Goal: Task Accomplishment & Management: Use online tool/utility

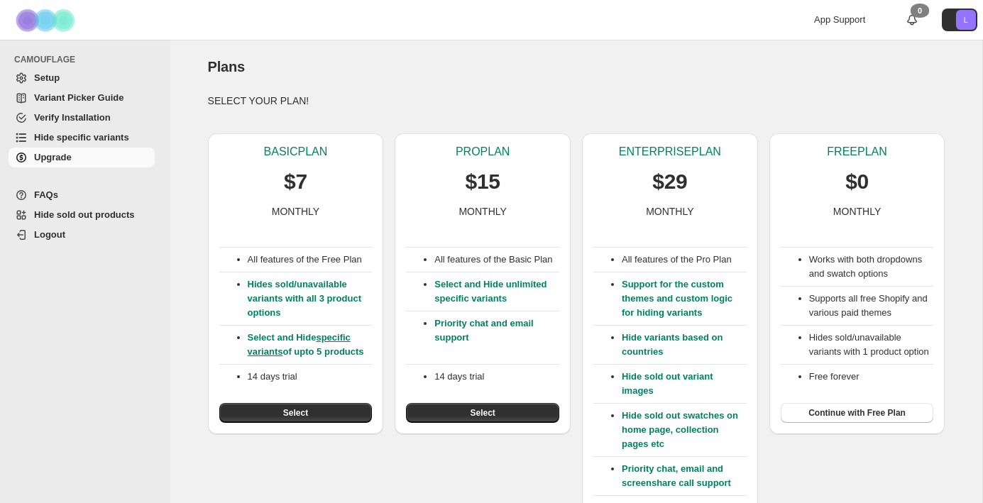
scroll to position [62, 0]
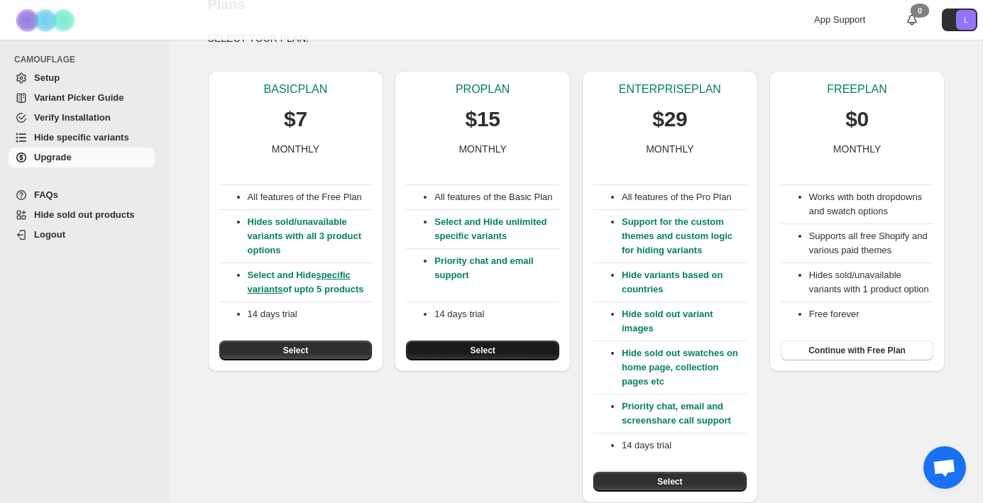
click at [523, 353] on button "Select" at bounding box center [482, 351] width 153 height 20
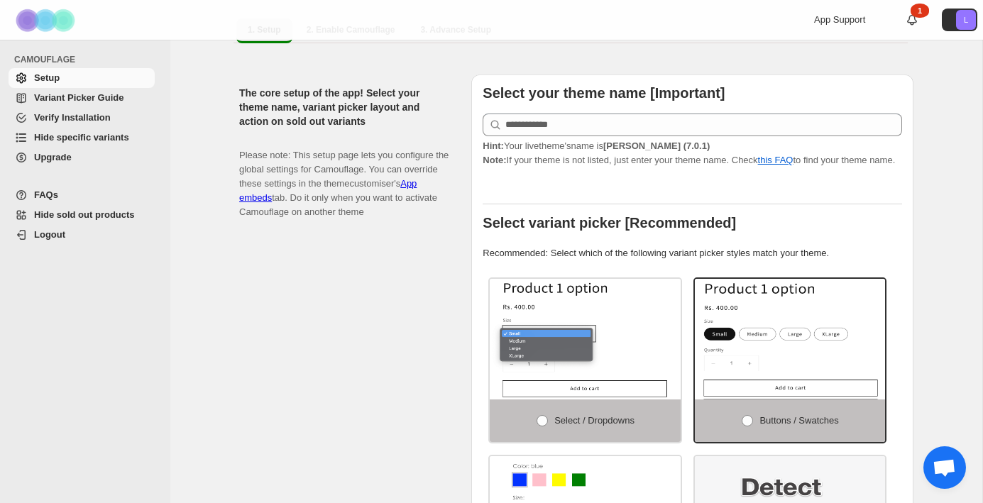
scroll to position [143, 0]
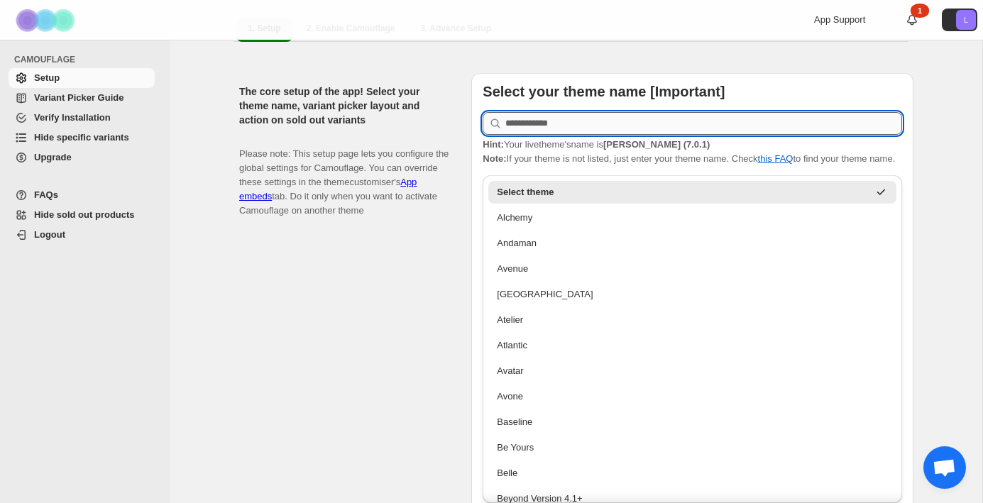
click at [666, 112] on input "text" at bounding box center [703, 123] width 397 height 23
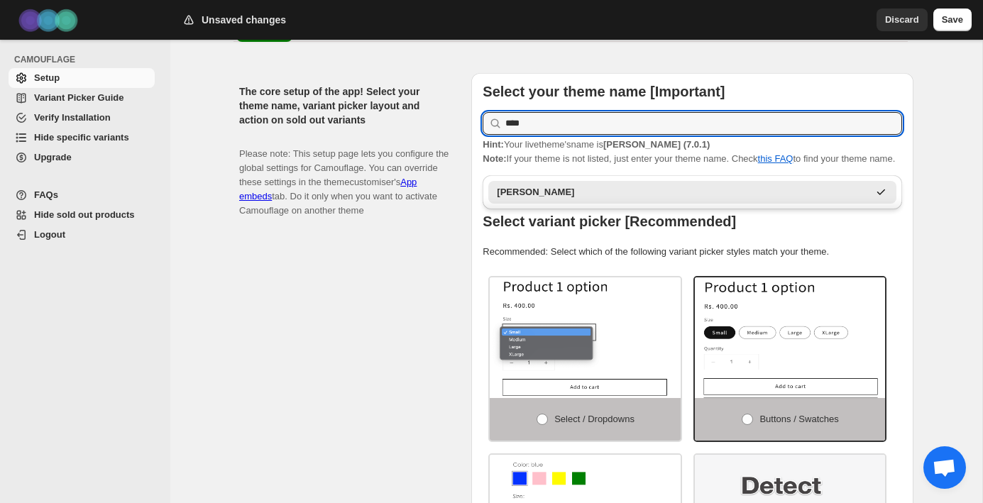
click at [663, 194] on div "[PERSON_NAME]" at bounding box center [682, 192] width 371 height 14
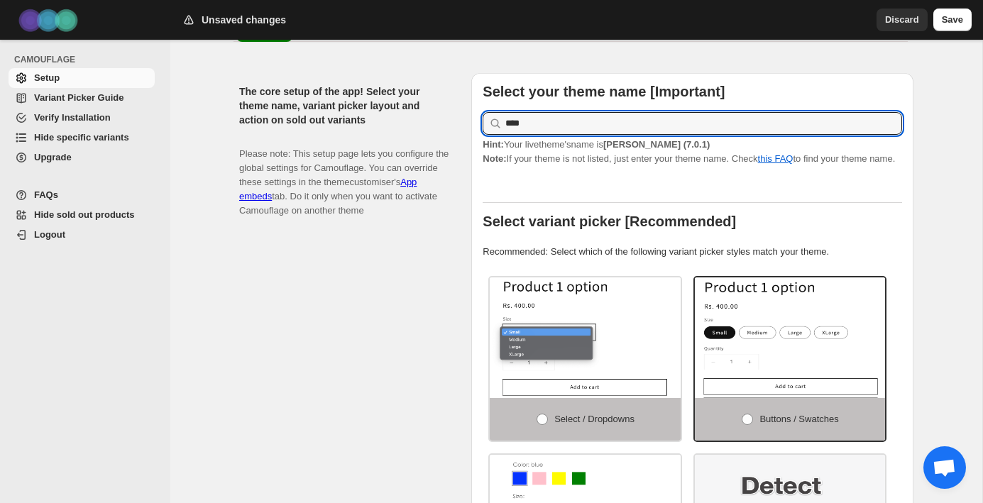
scroll to position [150, 0]
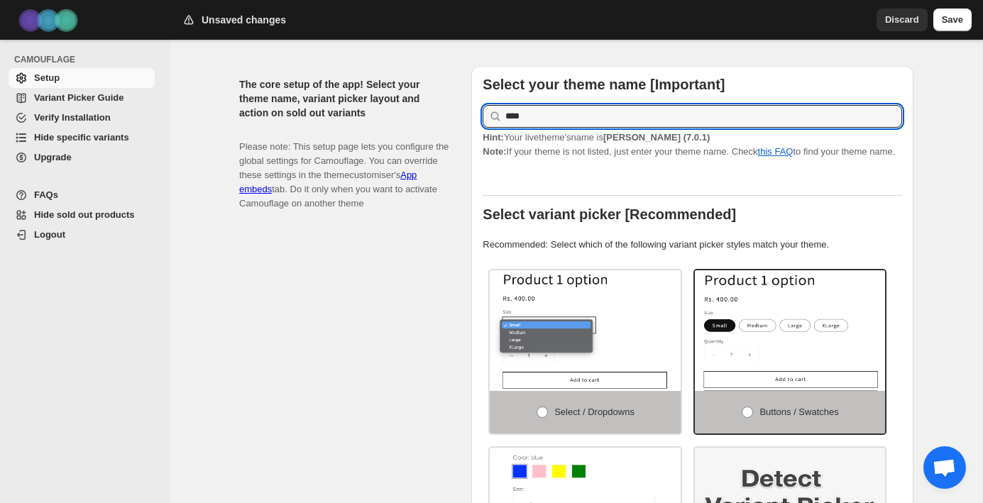
type input "****"
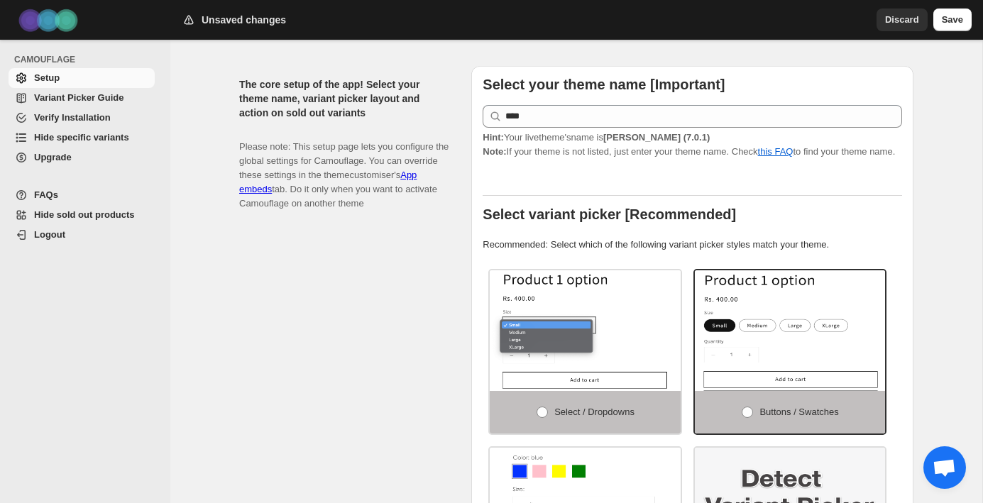
click at [632, 172] on div "Select your theme name [Important] **** Hint: Your live theme's name is [PERSON…" at bounding box center [692, 360] width 419 height 566
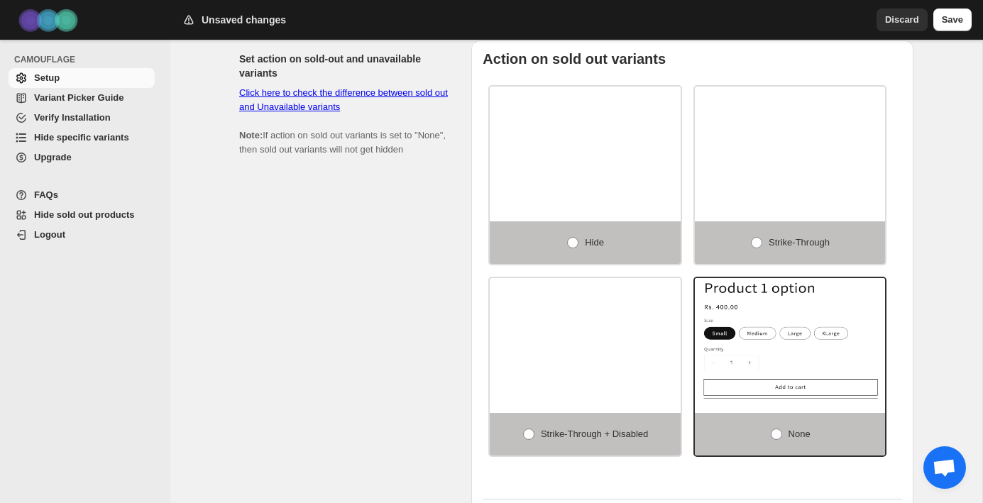
scroll to position [797, 0]
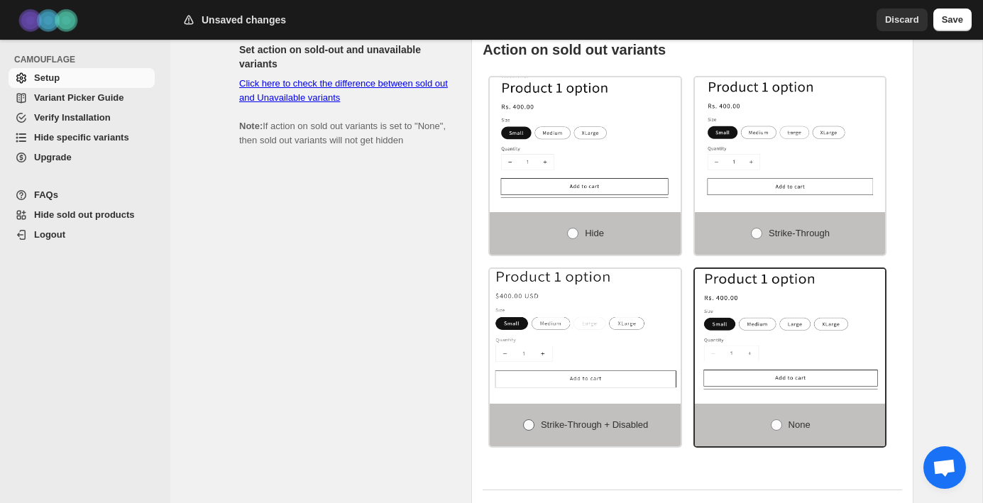
click at [560, 428] on span "Strike-through + Disabled" at bounding box center [594, 424] width 107 height 11
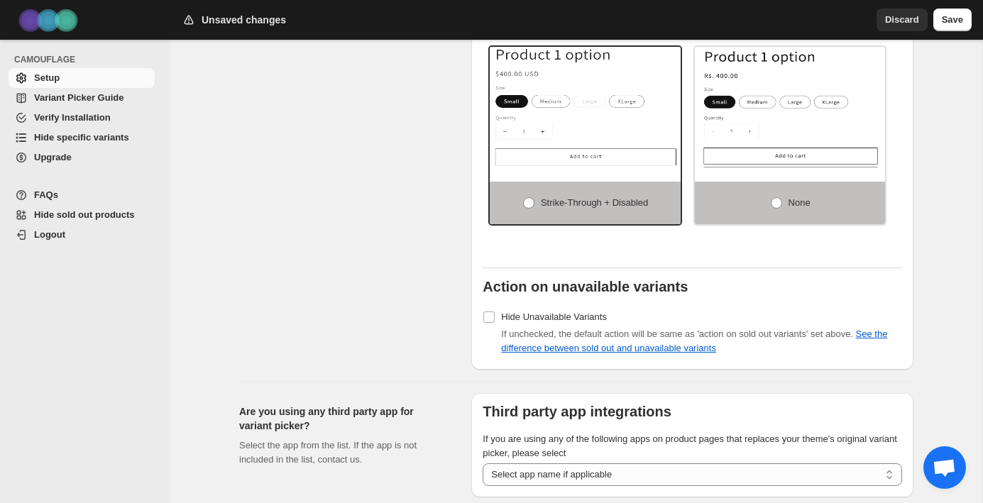
scroll to position [1015, 0]
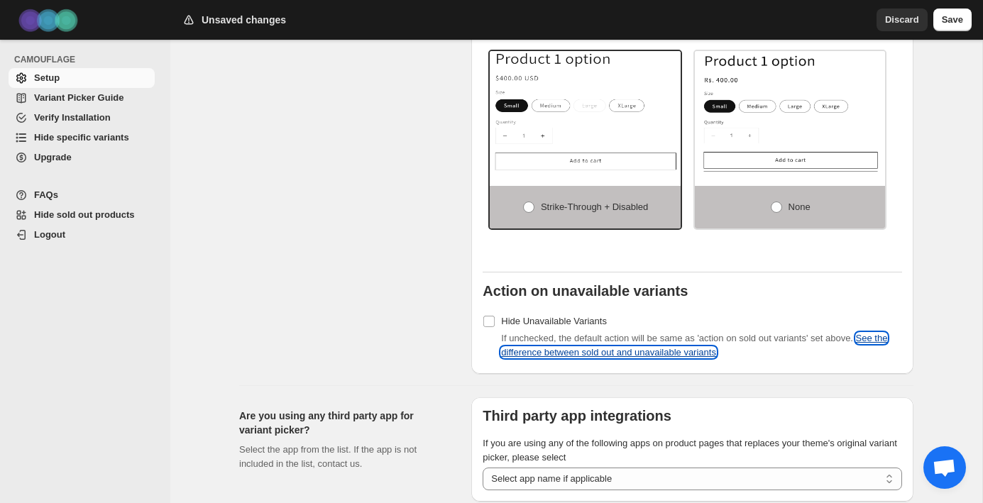
click at [664, 358] on link "See the difference between sold out and unavailable variants" at bounding box center [694, 345] width 386 height 25
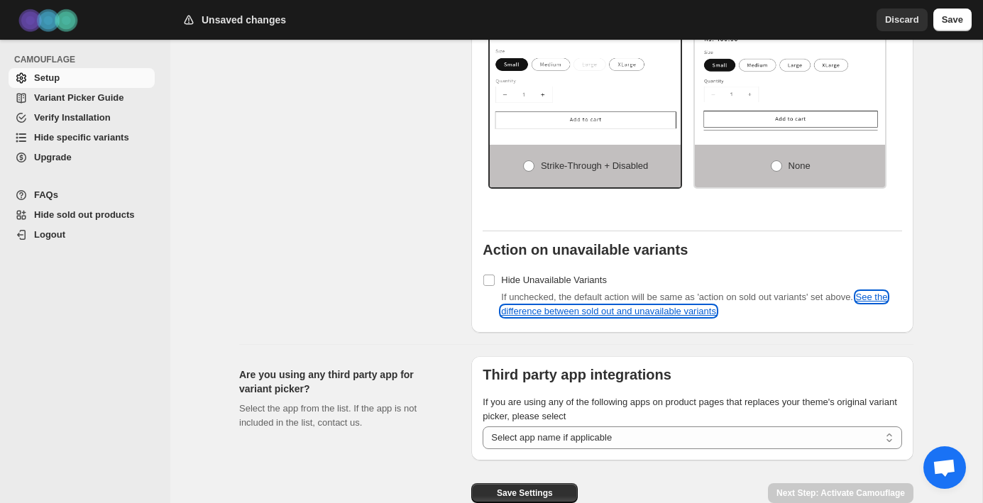
scroll to position [1133, 0]
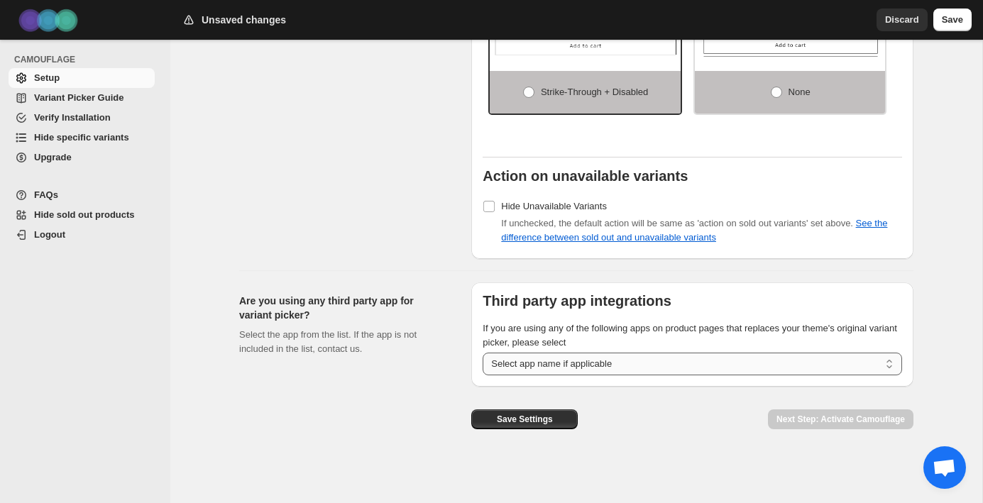
click at [634, 366] on select "**********" at bounding box center [692, 364] width 419 height 23
click at [548, 422] on span "Save Settings" at bounding box center [525, 419] width 56 height 11
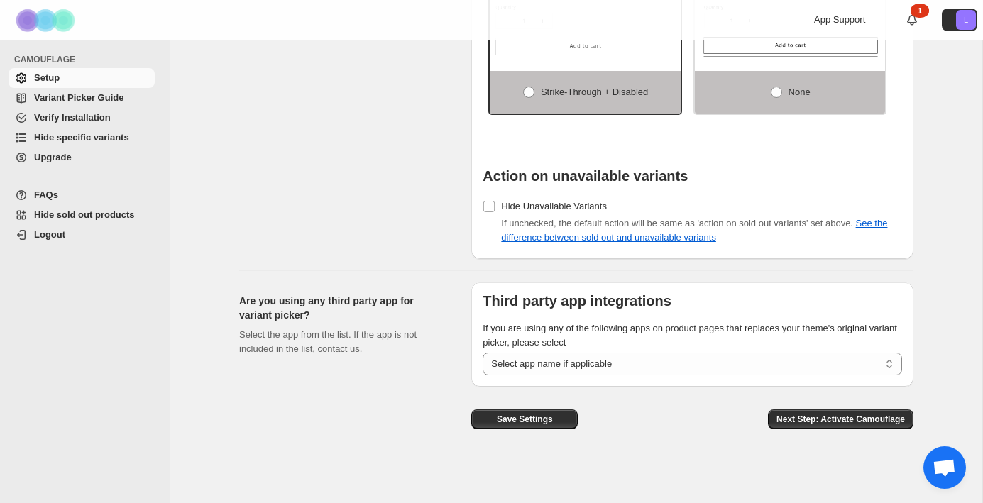
scroll to position [1127, 0]
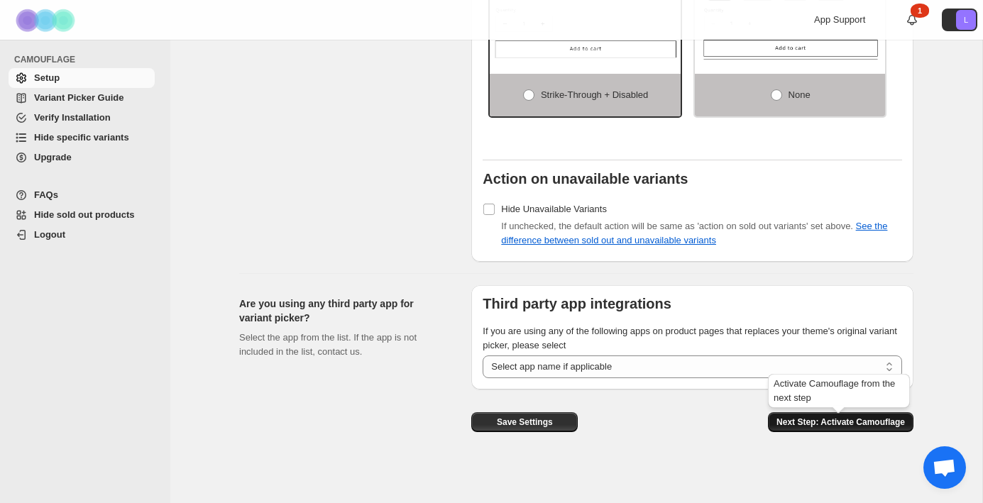
click at [794, 426] on span "Next Step: Activate Camouflage" at bounding box center [840, 422] width 128 height 11
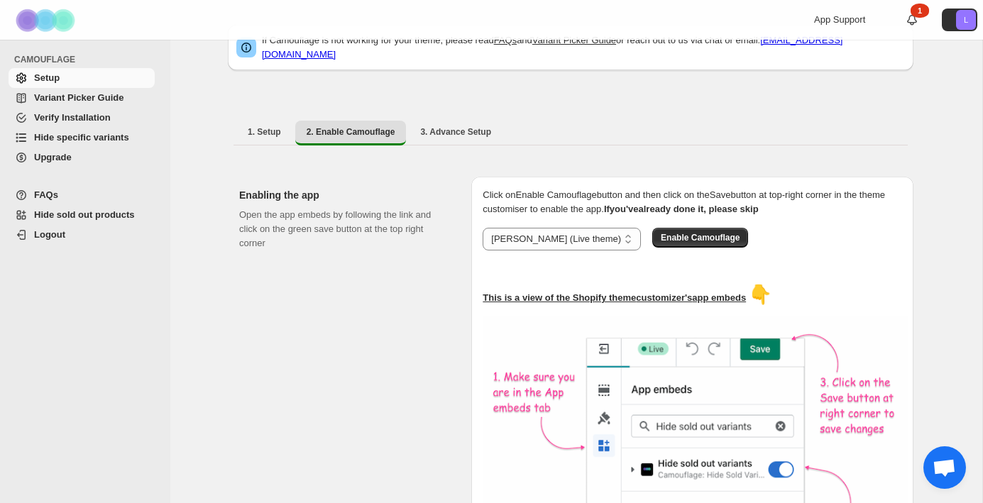
scroll to position [38, 0]
click at [661, 233] on span "Enable Camouflage" at bounding box center [700, 238] width 79 height 11
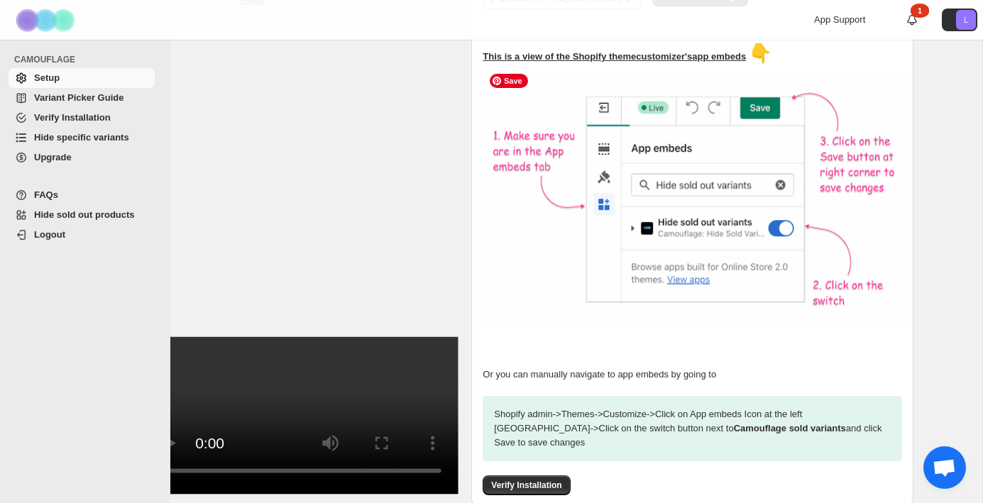
scroll to position [351, 0]
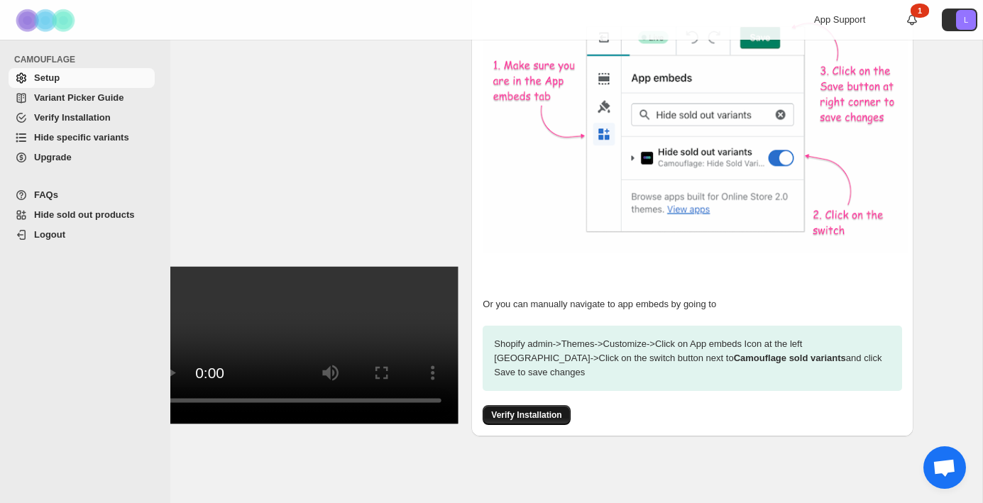
click at [537, 410] on span "Verify Installation" at bounding box center [526, 415] width 70 height 11
